Goal: Task Accomplishment & Management: Manage account settings

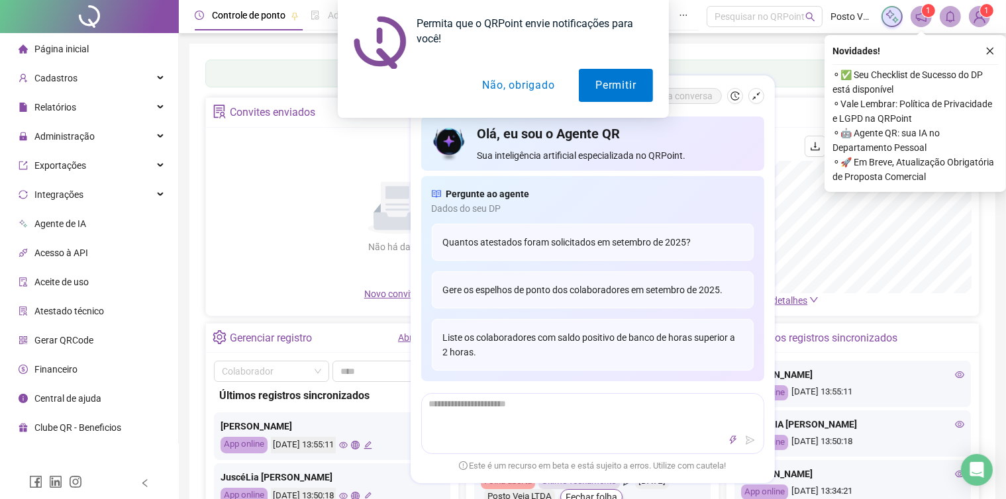
click at [515, 85] on button "Não, obrigado" at bounding box center [518, 85] width 105 height 33
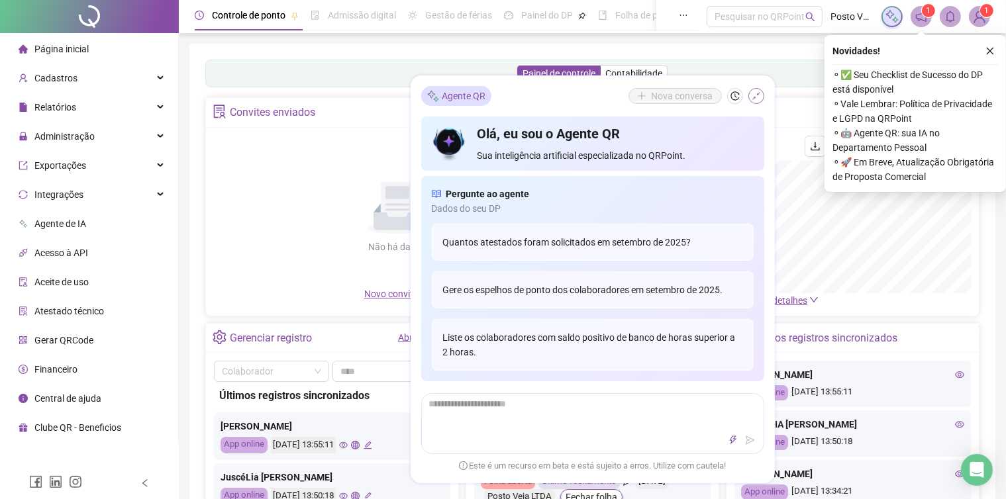
click at [755, 96] on icon "shrink" at bounding box center [756, 95] width 9 height 9
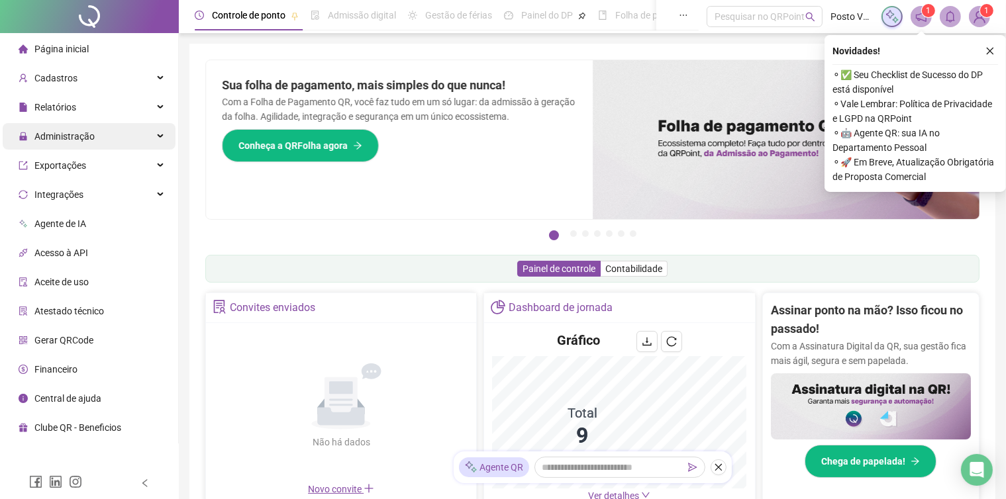
click at [143, 138] on div "Administração" at bounding box center [89, 136] width 173 height 26
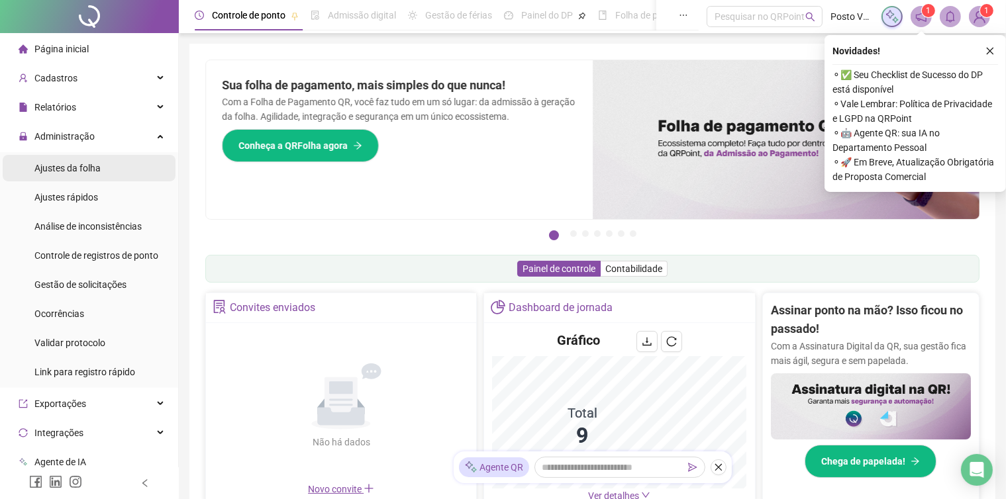
click at [83, 166] on span "Ajustes da folha" at bounding box center [67, 168] width 66 height 11
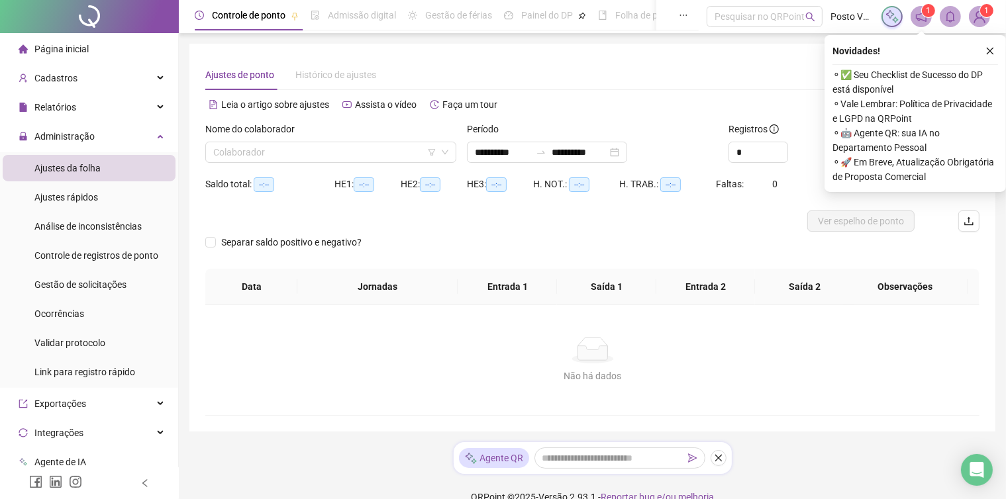
type input "**********"
click at [315, 145] on input "search" at bounding box center [324, 152] width 223 height 20
click at [303, 162] on div "Nome do colaborador Colaborador" at bounding box center [331, 148] width 262 height 52
click at [358, 152] on input "search" at bounding box center [324, 152] width 223 height 20
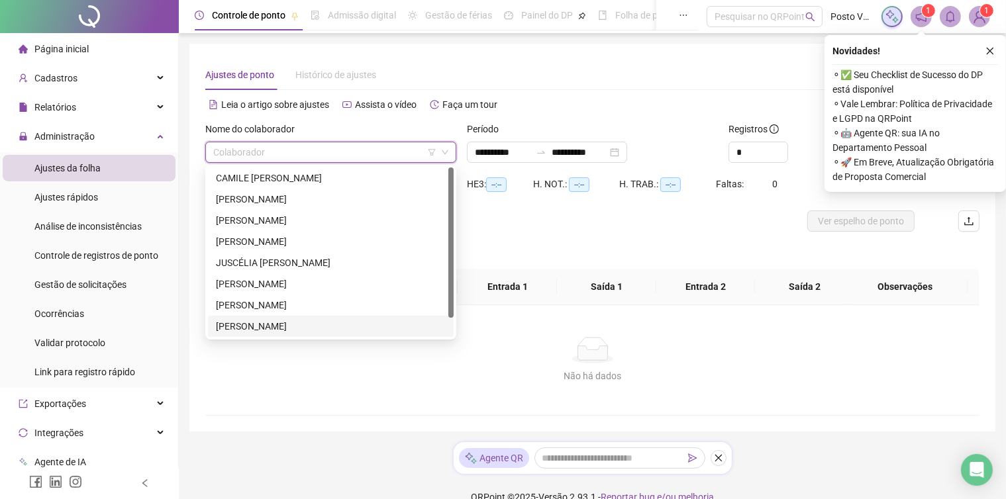
click at [305, 330] on div "[PERSON_NAME]" at bounding box center [331, 326] width 230 height 15
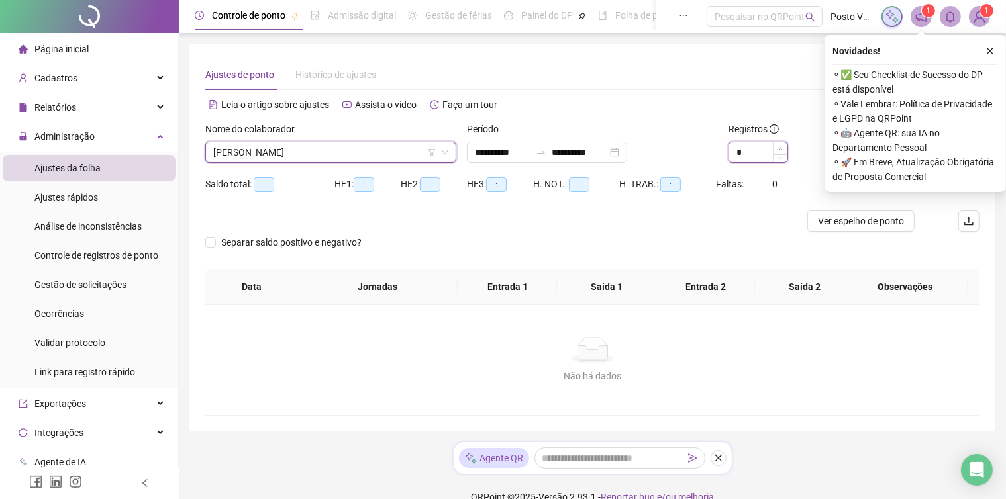
click at [785, 144] on span "Increase Value" at bounding box center [780, 148] width 15 height 12
type input "*"
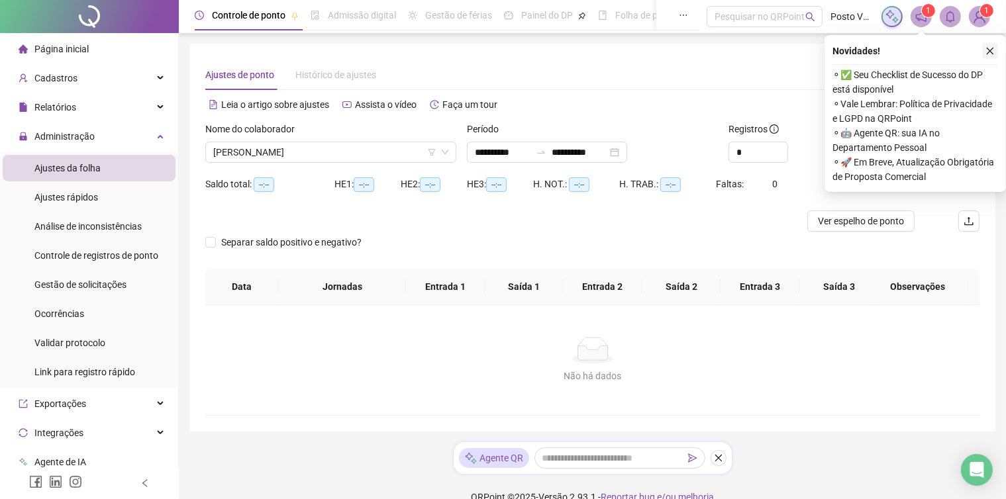
click at [989, 49] on icon "close" at bounding box center [989, 50] width 9 height 9
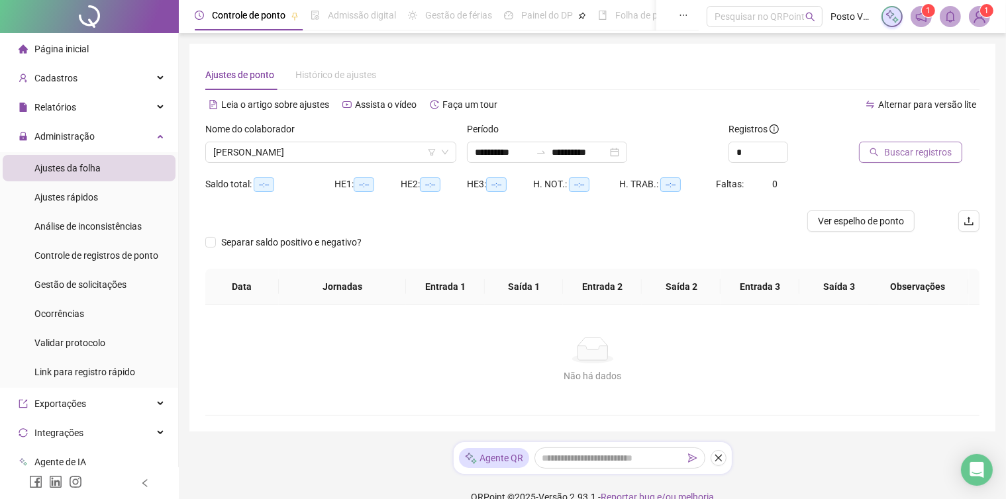
click at [918, 146] on span "Buscar registros" at bounding box center [918, 152] width 68 height 15
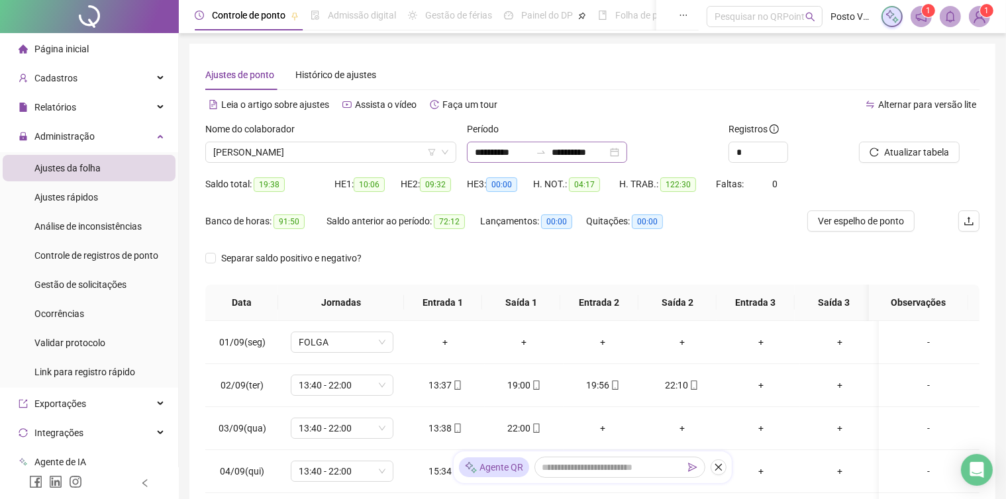
drag, startPoint x: 551, startPoint y: 154, endPoint x: 501, endPoint y: 155, distance: 49.7
click at [546, 155] on icon "swap-right" at bounding box center [541, 152] width 11 height 11
click at [501, 155] on input "**********" at bounding box center [503, 152] width 56 height 15
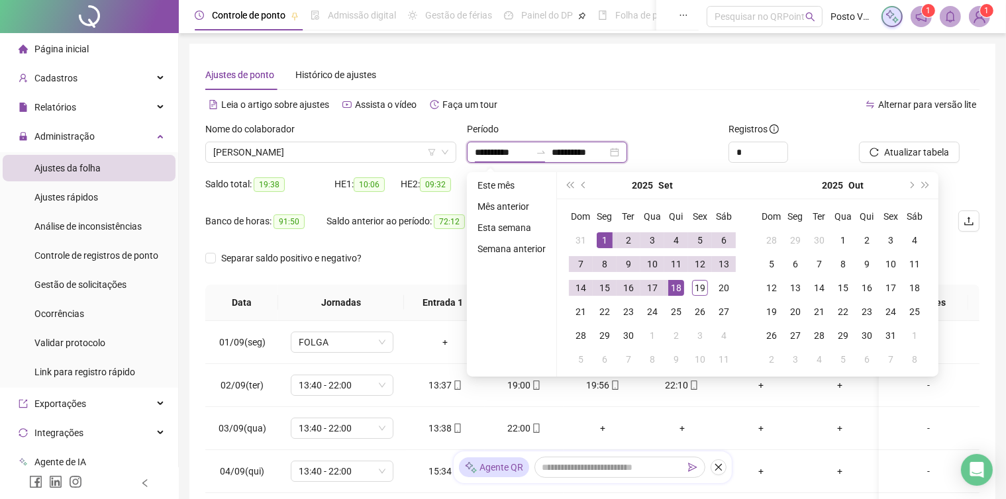
type input "**********"
click at [584, 184] on span "prev-year" at bounding box center [584, 185] width 7 height 7
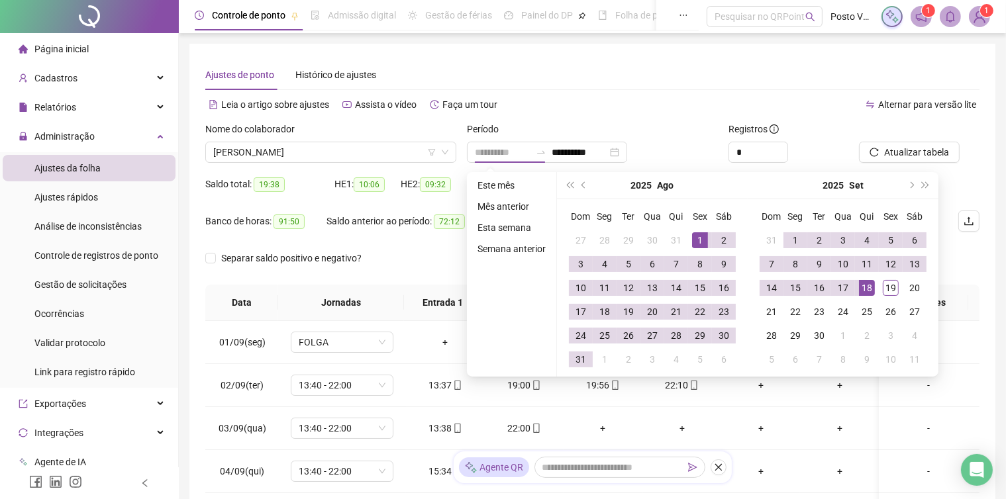
type input "**********"
click at [699, 242] on div "1" at bounding box center [700, 240] width 16 height 16
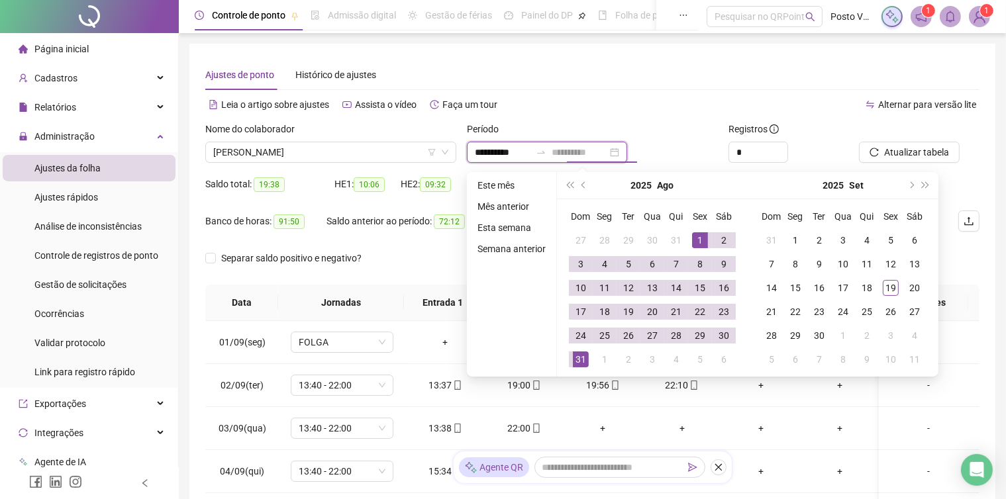
type input "**********"
click at [581, 364] on div "31" at bounding box center [581, 360] width 16 height 16
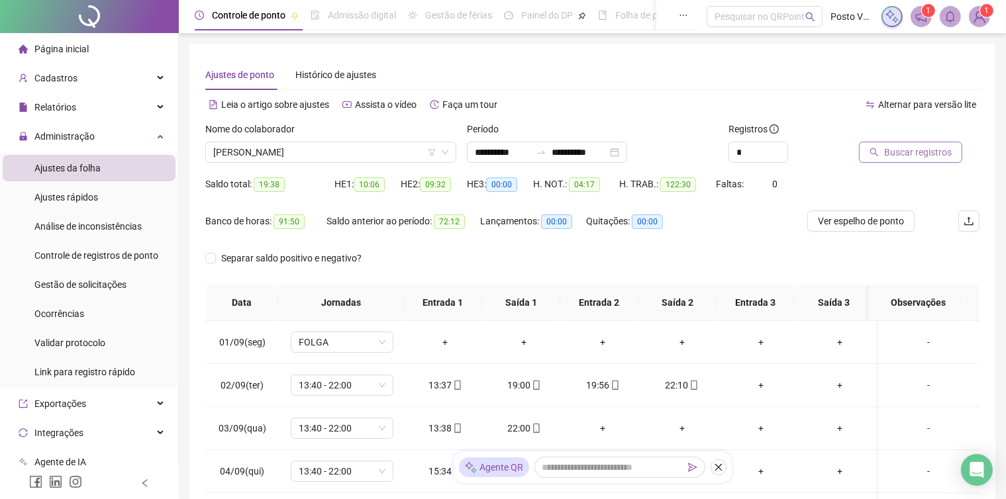
click at [917, 162] on button "Buscar registros" at bounding box center [910, 152] width 103 height 21
click at [347, 160] on span "[PERSON_NAME]" at bounding box center [330, 152] width 235 height 20
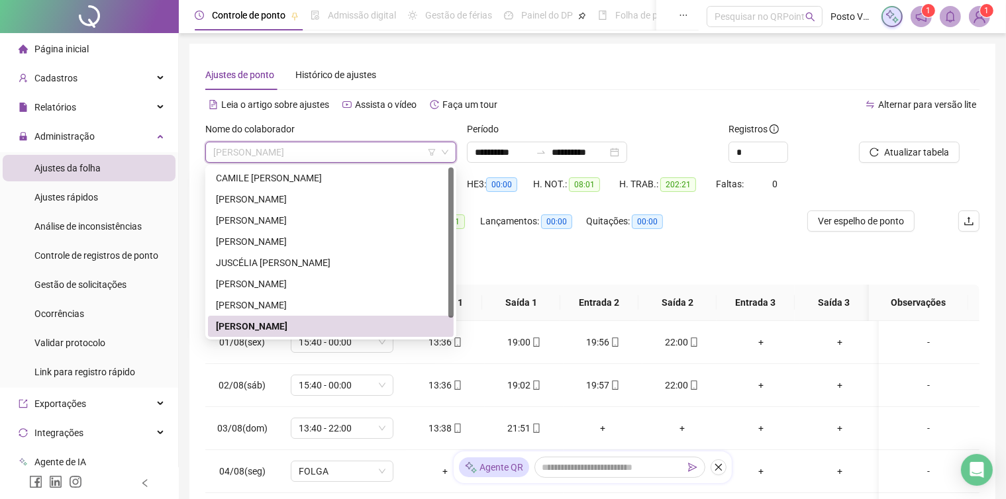
click at [347, 160] on span "[PERSON_NAME]" at bounding box center [330, 152] width 235 height 20
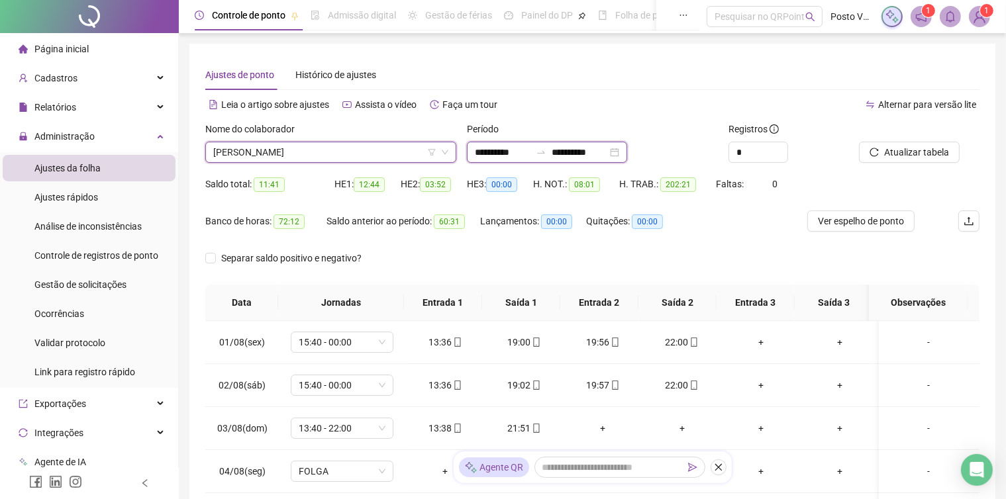
click at [493, 152] on input "**********" at bounding box center [503, 152] width 56 height 15
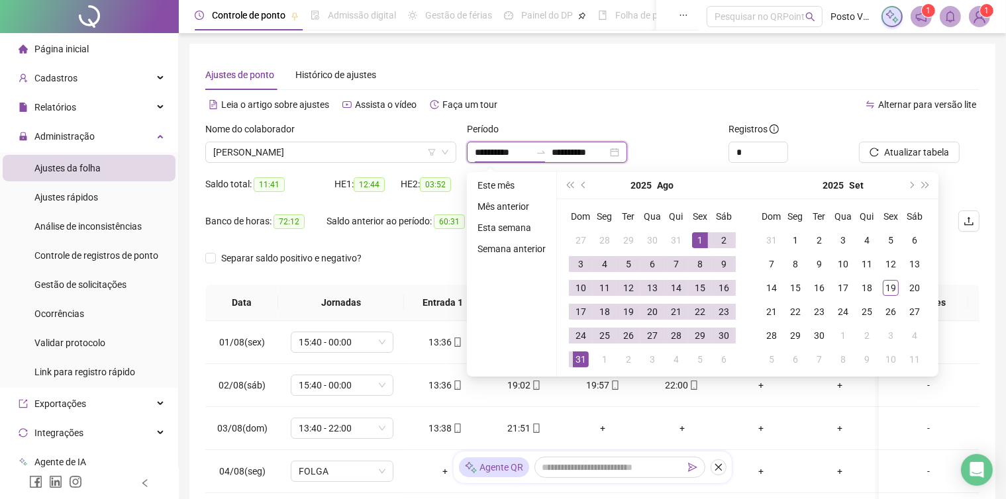
type input "**********"
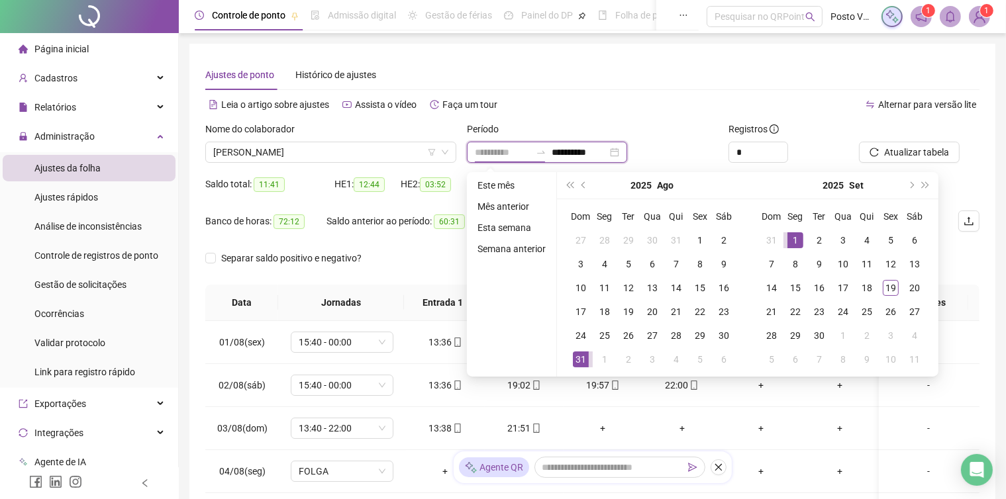
type input "**********"
click at [795, 242] on div "1" at bounding box center [795, 240] width 16 height 16
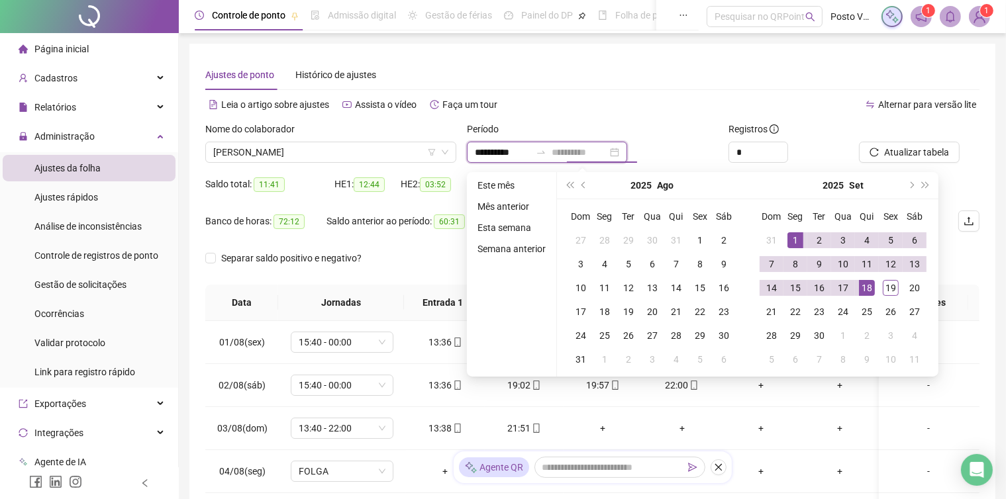
type input "**********"
click at [867, 291] on div "18" at bounding box center [867, 288] width 16 height 16
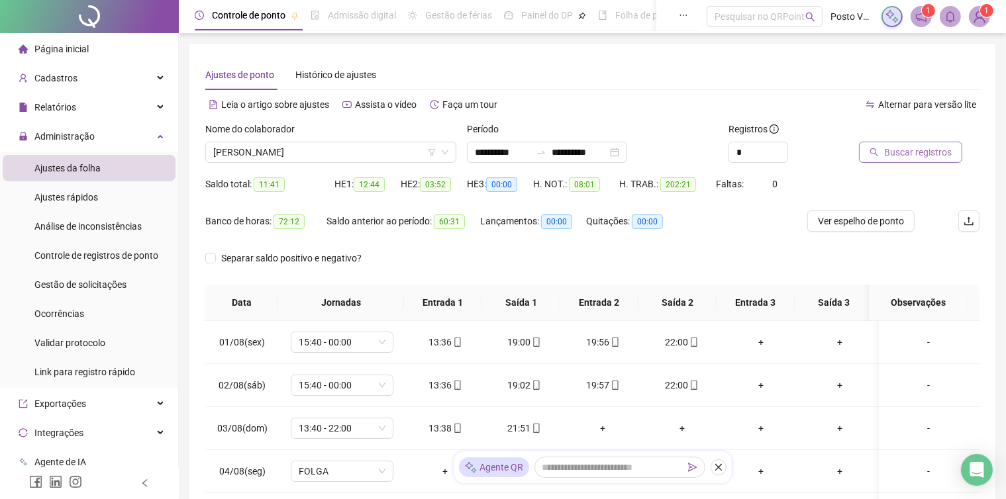
click at [930, 152] on span "Buscar registros" at bounding box center [918, 152] width 68 height 15
click at [352, 146] on span "[PERSON_NAME]" at bounding box center [330, 152] width 235 height 20
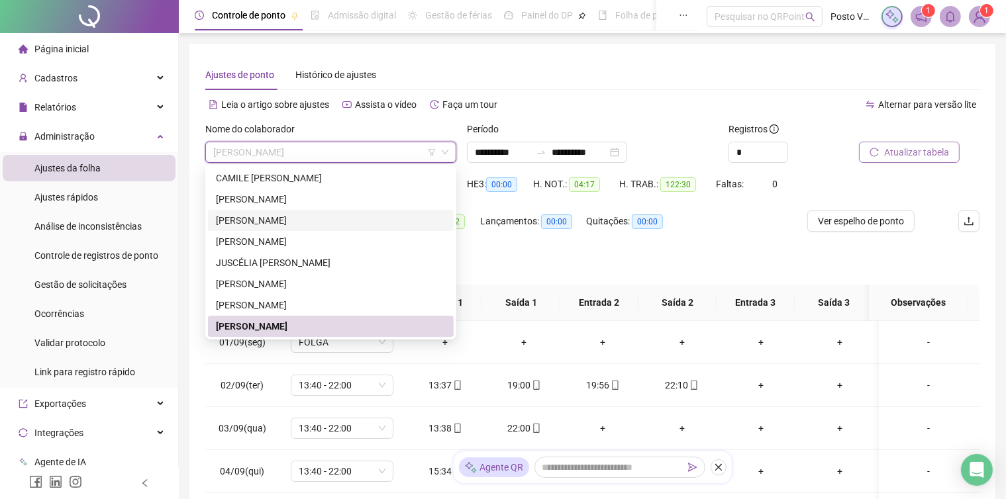
click at [305, 219] on div "[PERSON_NAME]" at bounding box center [331, 220] width 230 height 15
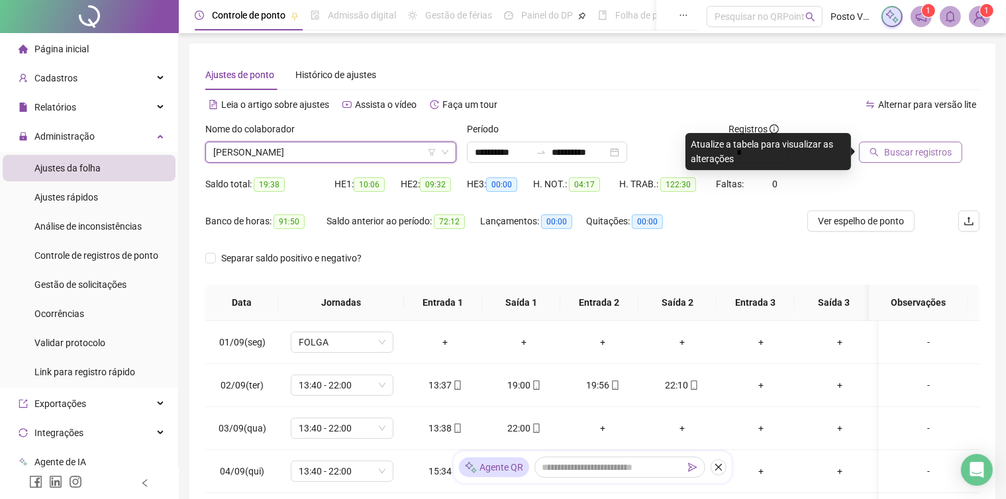
click at [913, 156] on span "Buscar registros" at bounding box center [918, 152] width 68 height 15
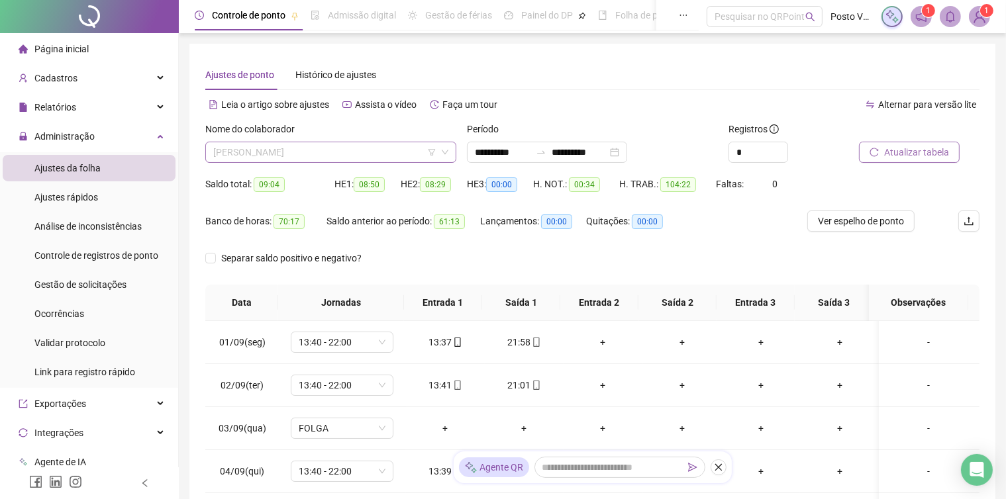
click at [311, 154] on span "[PERSON_NAME]" at bounding box center [330, 152] width 235 height 20
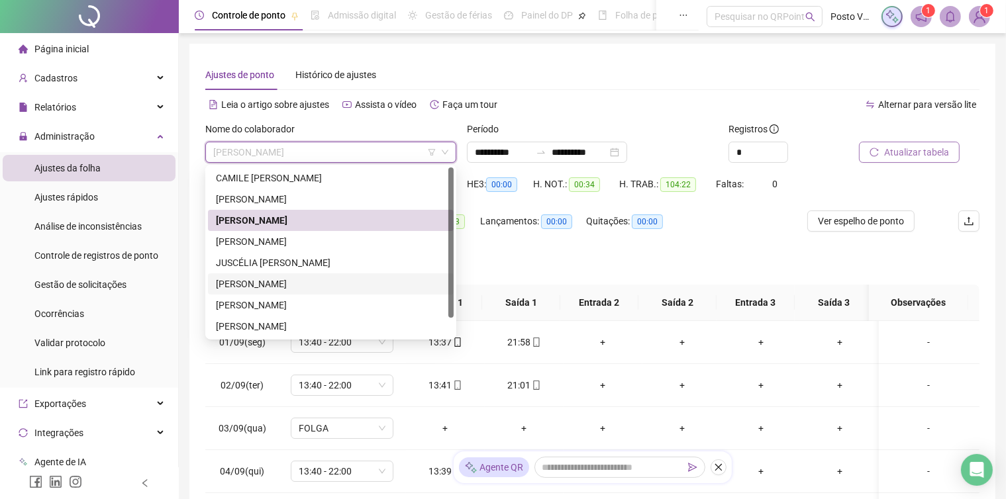
drag, startPoint x: 302, startPoint y: 292, endPoint x: 299, endPoint y: 270, distance: 22.7
click at [303, 292] on div "[PERSON_NAME]" at bounding box center [331, 283] width 246 height 21
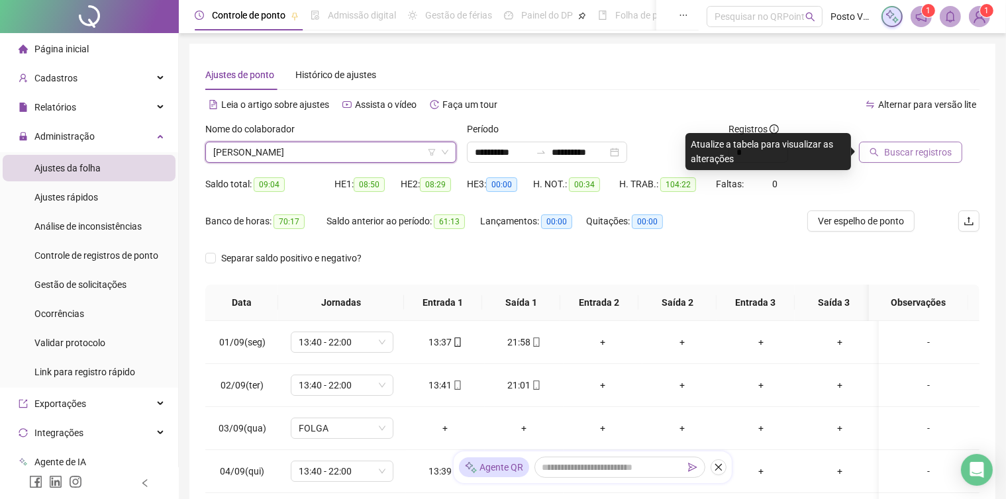
click at [930, 149] on span "Buscar registros" at bounding box center [918, 152] width 68 height 15
click at [895, 146] on span "Buscar registros" at bounding box center [918, 152] width 68 height 15
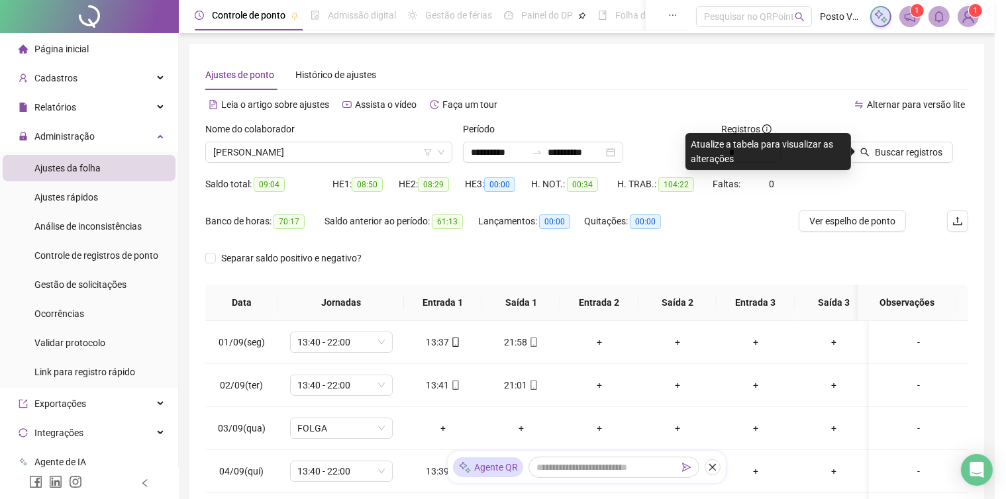
click at [366, 145] on div "Buscando registros Os registros de ponto estão sendo buscados... OK" at bounding box center [503, 249] width 1006 height 499
click at [337, 157] on div "Buscando registros Os registros de ponto estão sendo buscados... OK" at bounding box center [503, 249] width 1006 height 499
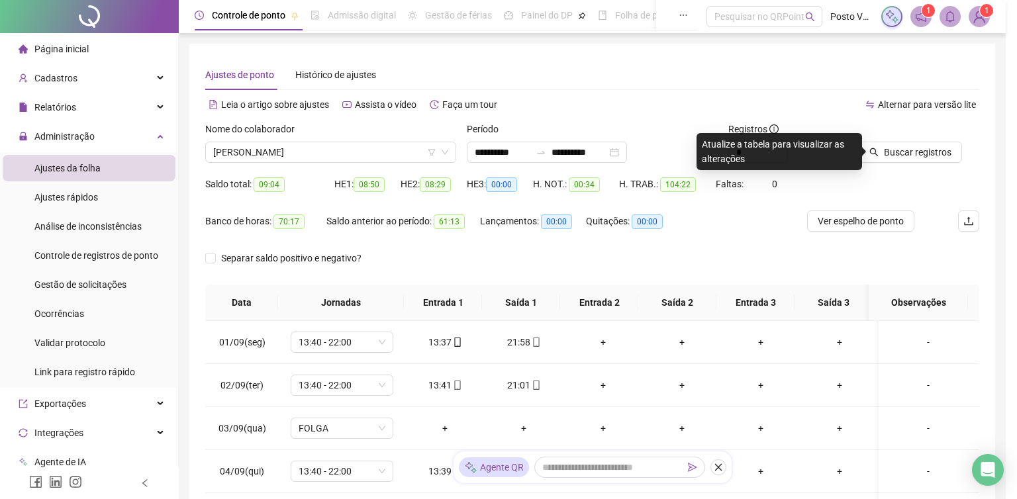
click at [875, 152] on div "Buscando registros Os registros de ponto estão sendo buscados... OK" at bounding box center [508, 249] width 1017 height 499
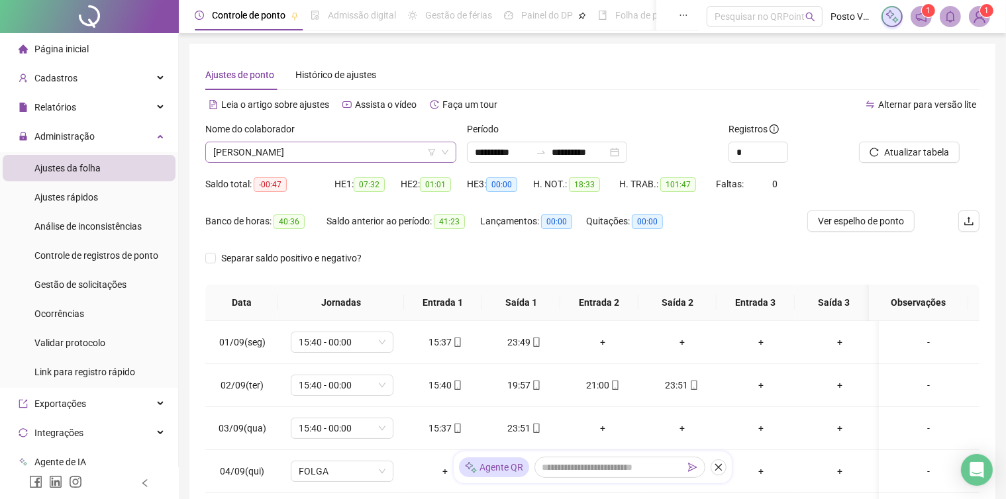
click at [403, 152] on span "[PERSON_NAME]" at bounding box center [330, 152] width 235 height 20
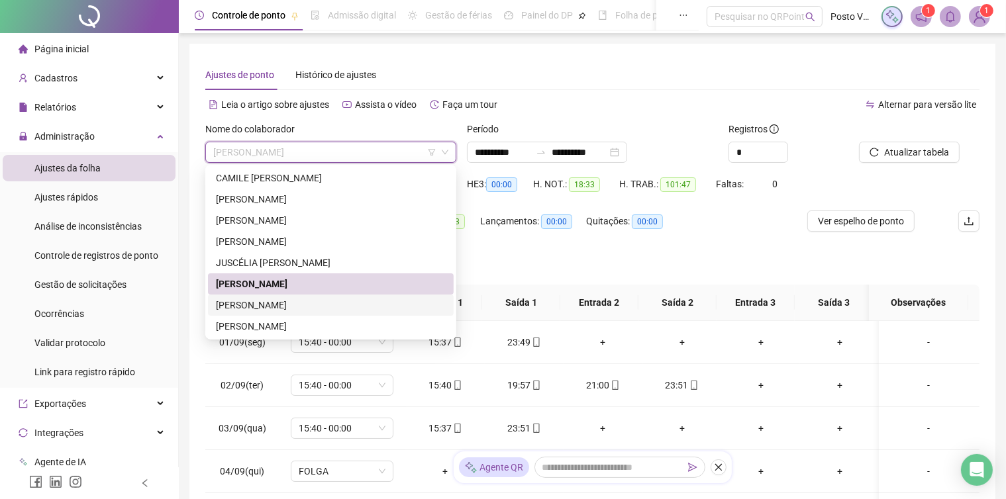
click at [294, 311] on div "[PERSON_NAME]" at bounding box center [331, 305] width 230 height 15
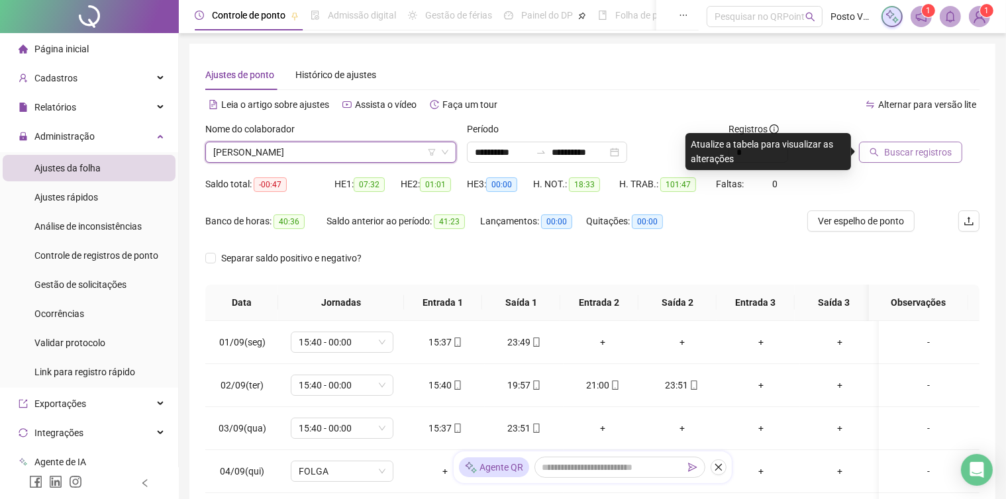
click at [895, 154] on span "Buscar registros" at bounding box center [918, 152] width 68 height 15
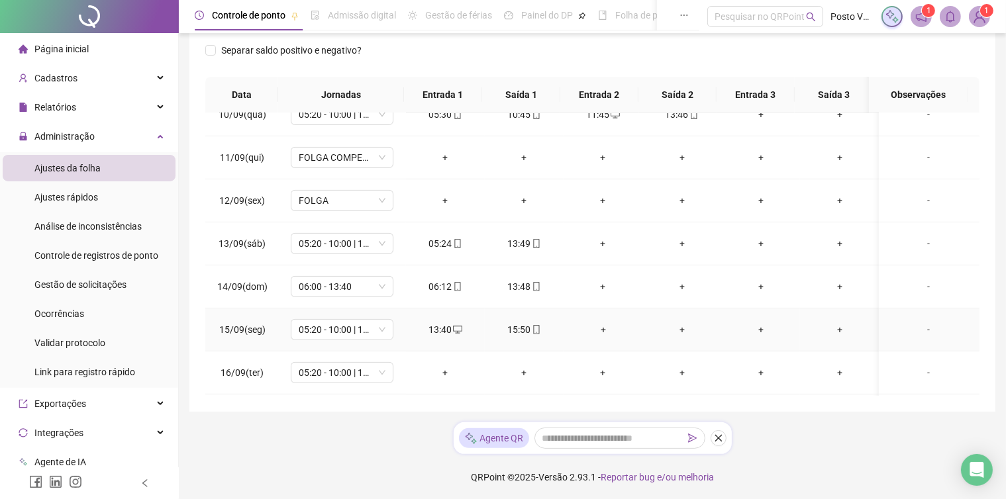
scroll to position [503, 0]
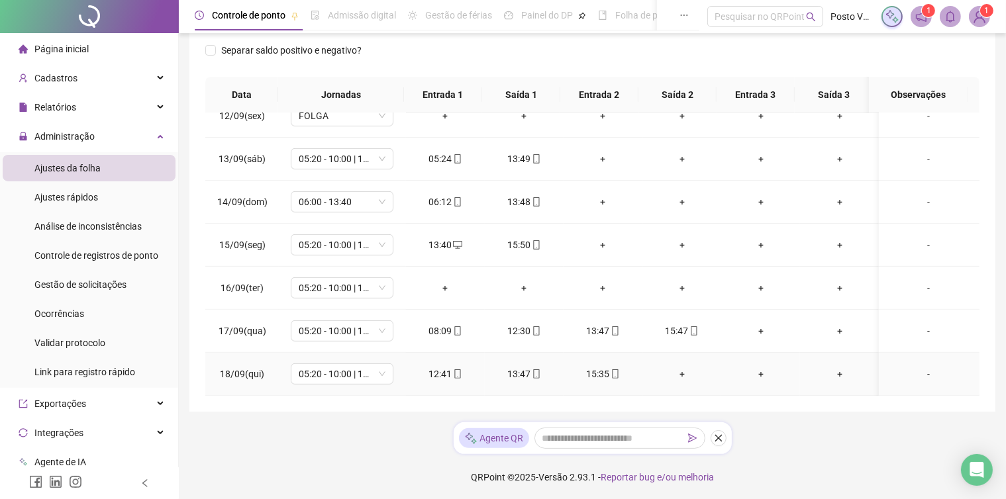
click at [673, 367] on div "+" at bounding box center [682, 374] width 58 height 15
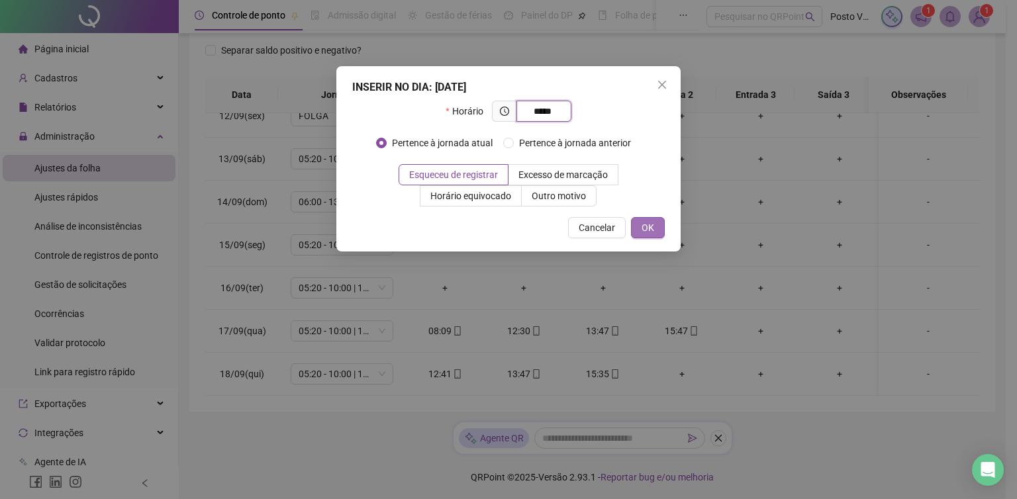
type input "*****"
click at [660, 225] on button "OK" at bounding box center [648, 227] width 34 height 21
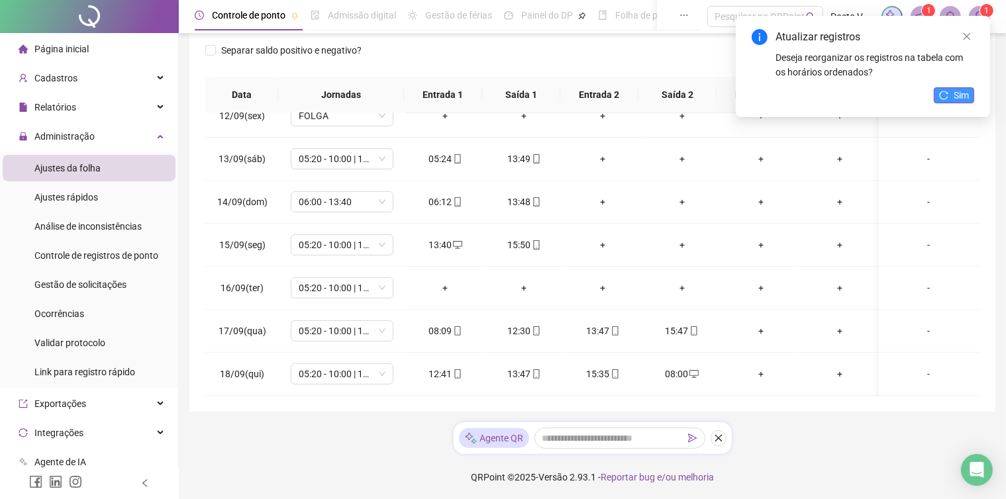
click at [948, 99] on button "Sim" at bounding box center [954, 95] width 40 height 16
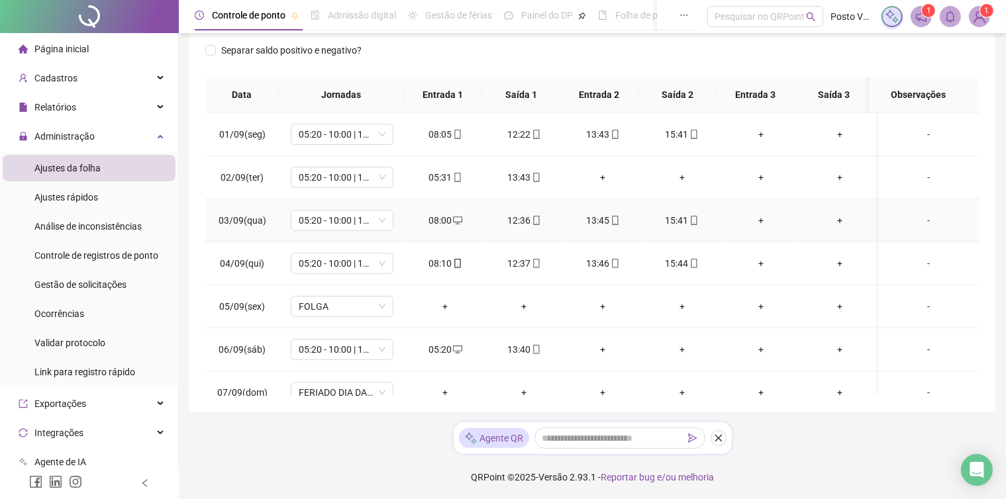
scroll to position [0, 0]
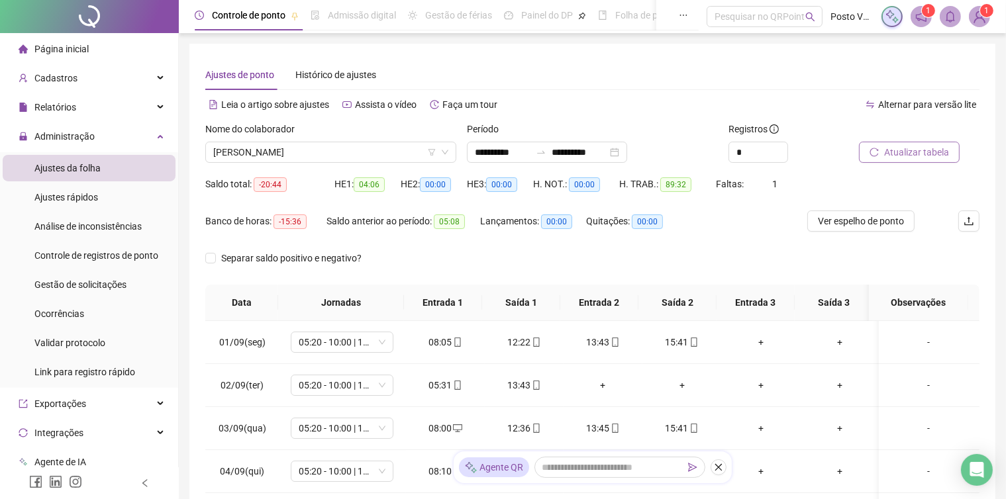
click at [907, 152] on span "Atualizar tabela" at bounding box center [916, 152] width 65 height 15
click at [363, 148] on span "[PERSON_NAME]" at bounding box center [330, 152] width 235 height 20
click at [315, 156] on span "[PERSON_NAME]" at bounding box center [330, 152] width 235 height 20
click at [339, 152] on span "[PERSON_NAME]" at bounding box center [330, 152] width 235 height 20
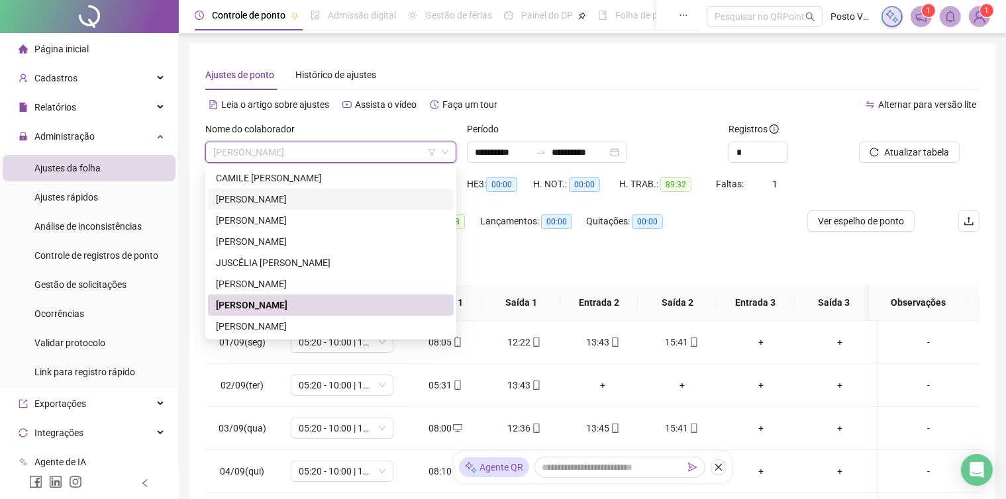
click at [324, 201] on div "[PERSON_NAME]" at bounding box center [331, 199] width 230 height 15
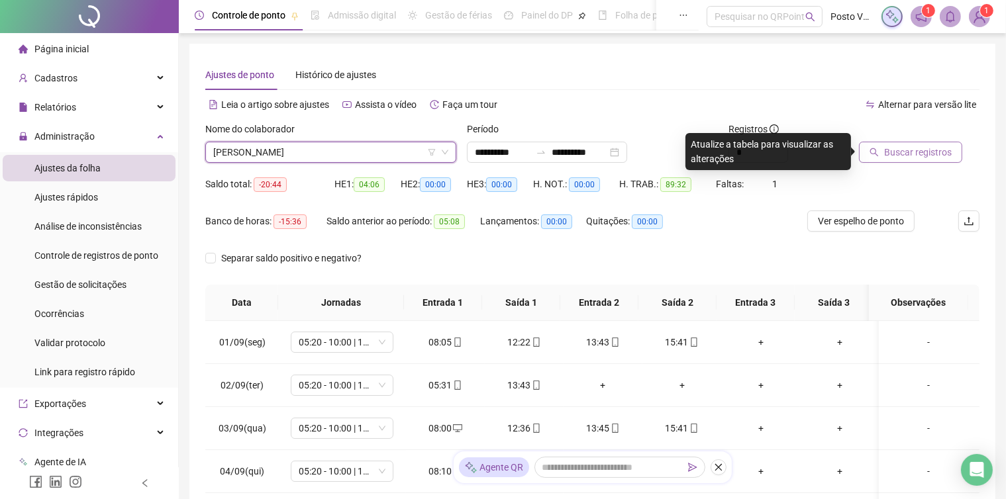
click at [906, 152] on span "Buscar registros" at bounding box center [918, 152] width 68 height 15
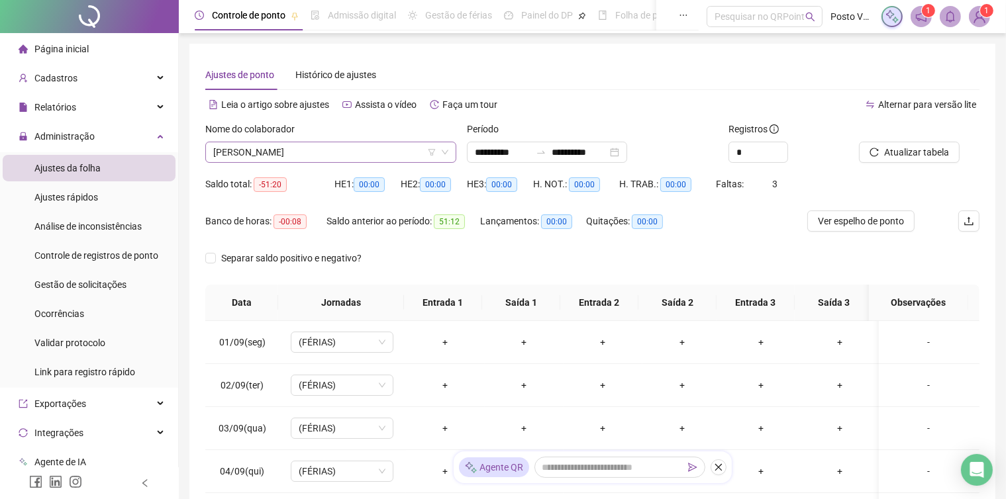
click at [347, 145] on span "[PERSON_NAME]" at bounding box center [330, 152] width 235 height 20
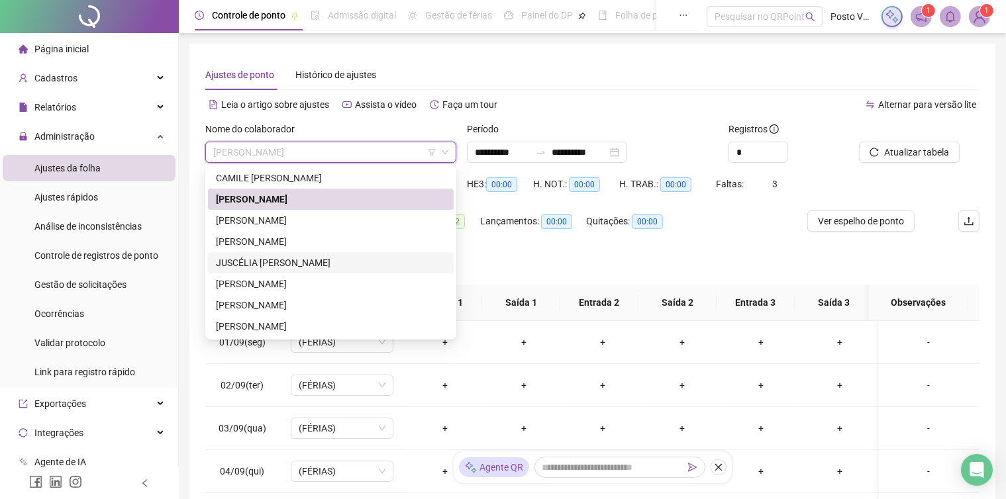
click at [286, 263] on div "JUSCÉLIA [PERSON_NAME]" at bounding box center [331, 263] width 230 height 15
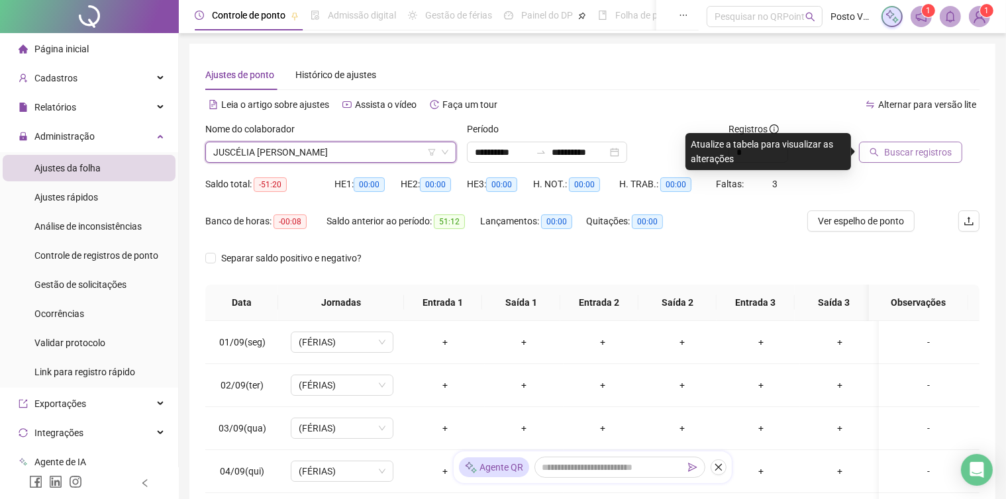
click at [907, 156] on span "Buscar registros" at bounding box center [918, 152] width 68 height 15
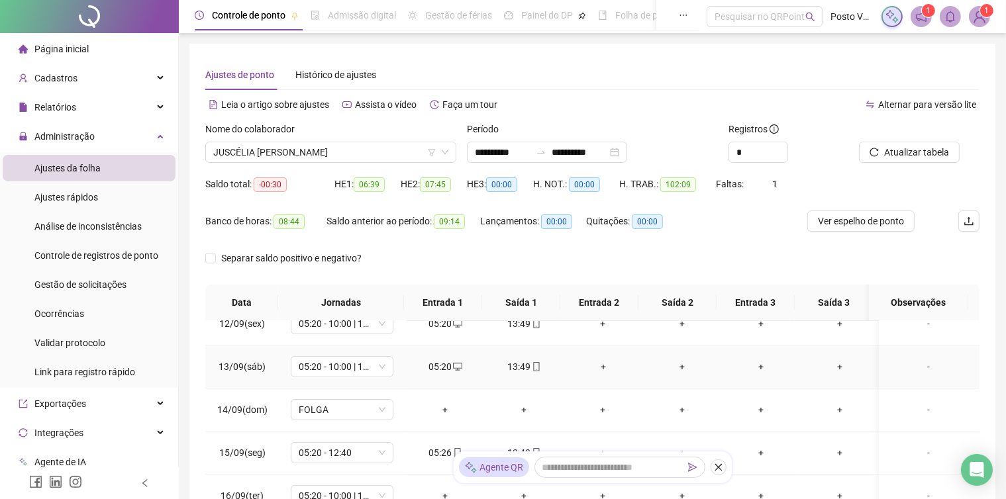
scroll to position [208, 0]
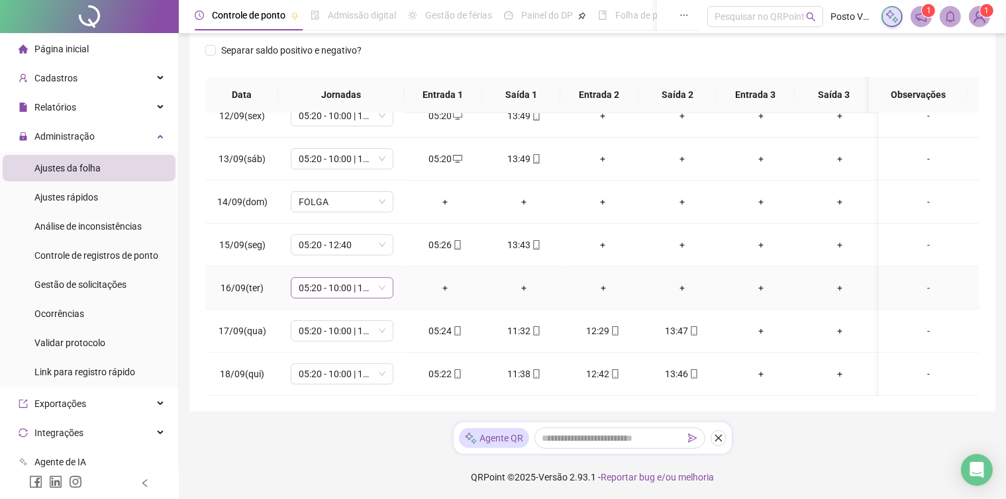
click at [334, 278] on span "05:20 - 10:00 | 11:00 - 13:40" at bounding box center [342, 288] width 87 height 20
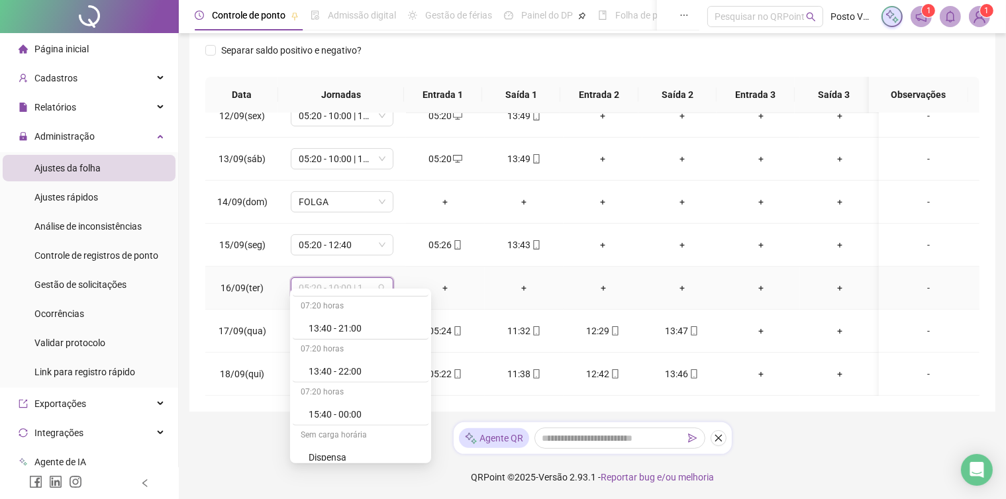
scroll to position [728, 0]
click at [330, 364] on div "Folga" at bounding box center [365, 369] width 112 height 15
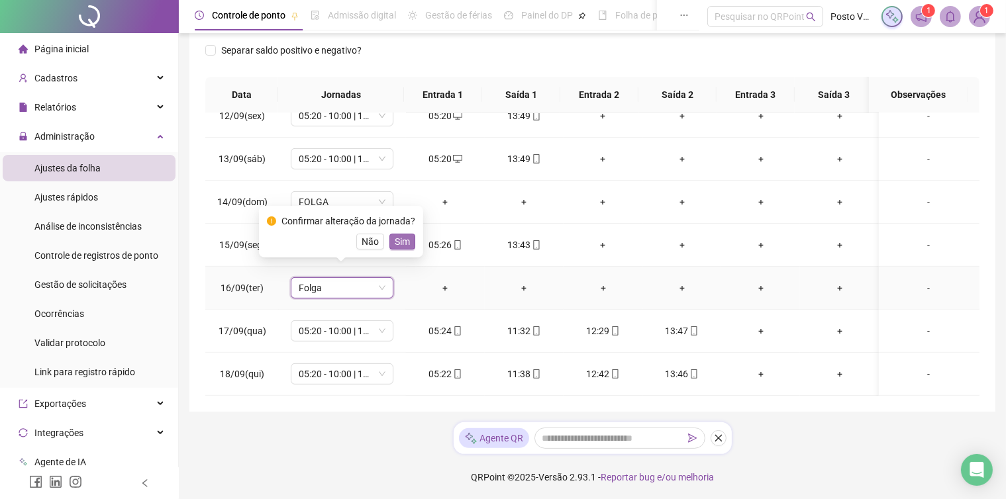
click at [403, 238] on span "Sim" at bounding box center [402, 241] width 15 height 15
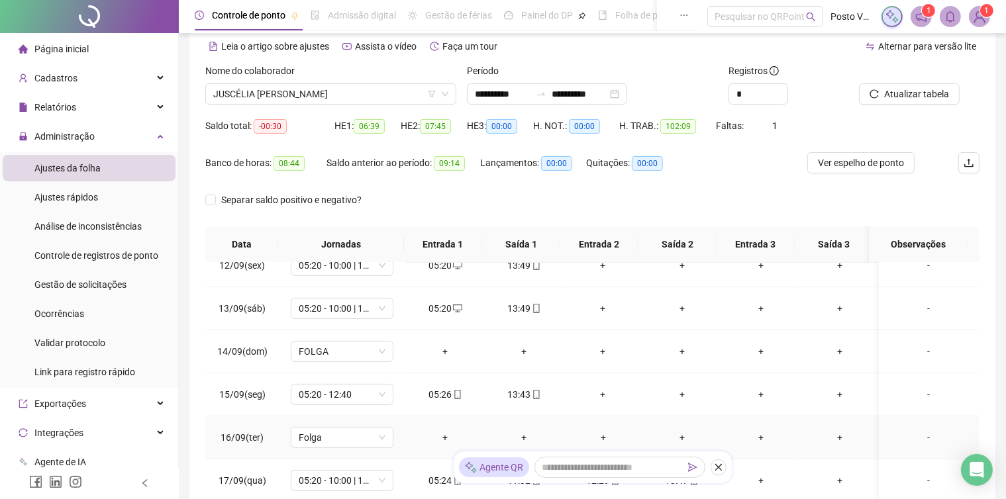
scroll to position [0, 0]
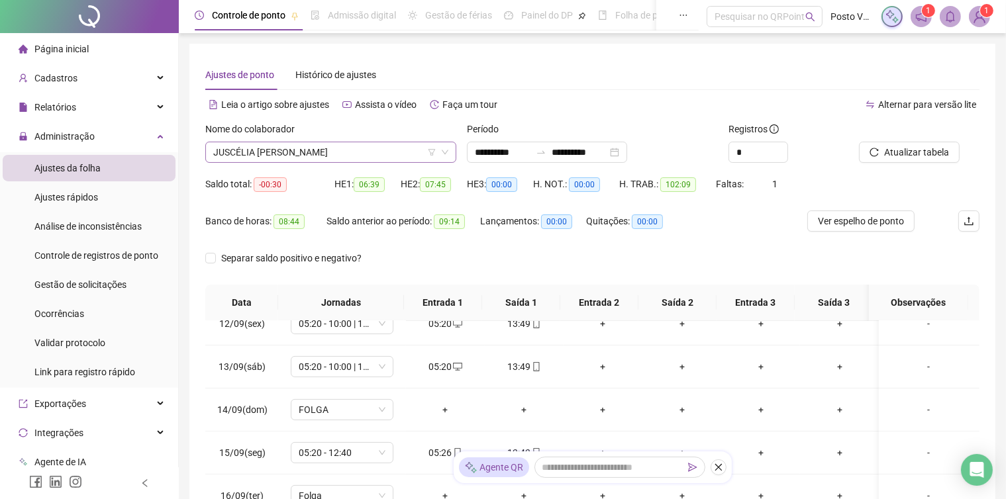
click at [372, 150] on span "JUSCÉLIA [PERSON_NAME]" at bounding box center [330, 152] width 235 height 20
